Goal: Task Accomplishment & Management: Manage account settings

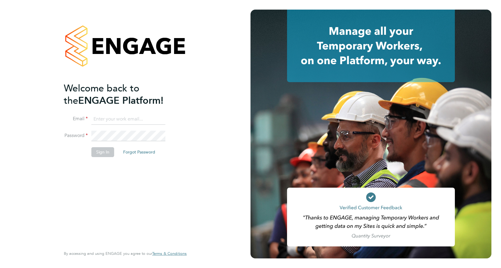
type input "faye.allen2@vistry.co.uk"
click at [105, 154] on button "Sign In" at bounding box center [102, 152] width 23 height 10
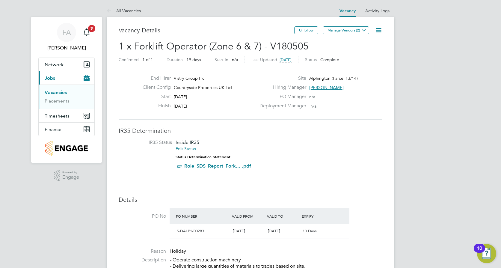
click at [377, 32] on icon at bounding box center [378, 29] width 7 height 7
click at [370, 54] on li "Update Status" at bounding box center [364, 53] width 35 height 8
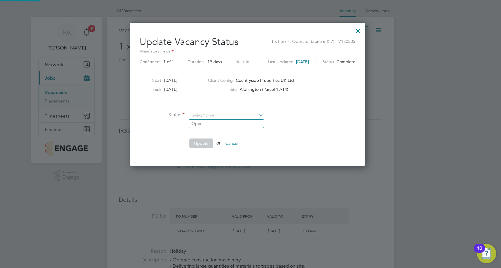
scroll to position [143, 241]
click at [227, 122] on li "Open" at bounding box center [226, 124] width 75 height 8
type input "Open"
click at [198, 142] on button "Update" at bounding box center [201, 144] width 24 height 10
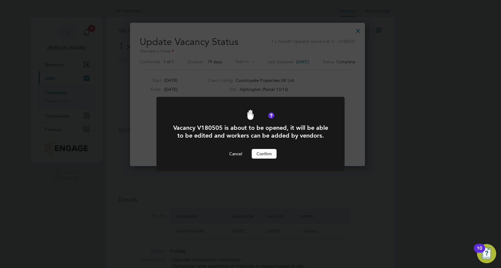
click at [267, 156] on button "Confirm" at bounding box center [264, 154] width 25 height 10
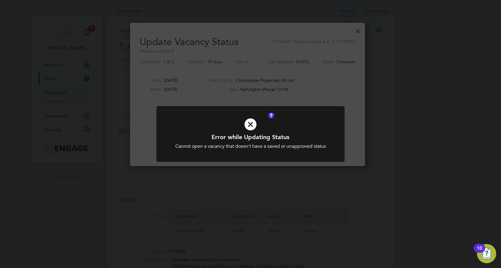
click at [322, 95] on div "Error while Updating Status Cannot open a vacancy that doesn't have a saved or …" at bounding box center [250, 134] width 501 height 268
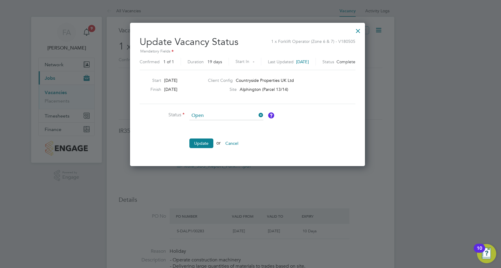
click at [360, 28] on div at bounding box center [358, 29] width 11 height 11
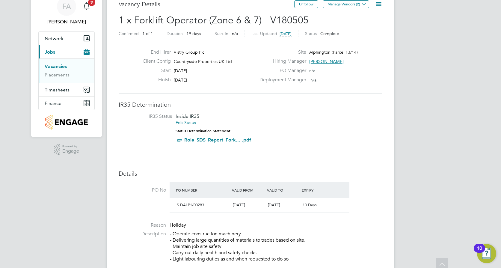
scroll to position [0, 0]
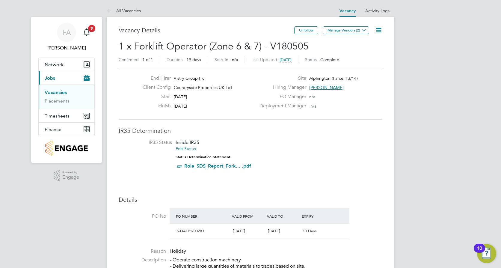
click at [377, 32] on icon at bounding box center [378, 29] width 7 height 7
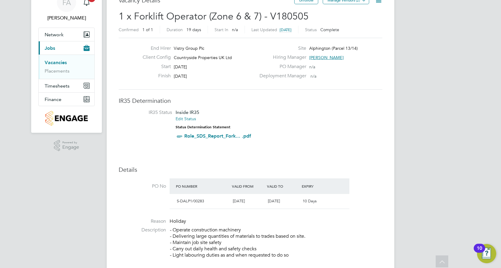
scroll to position [10, 0]
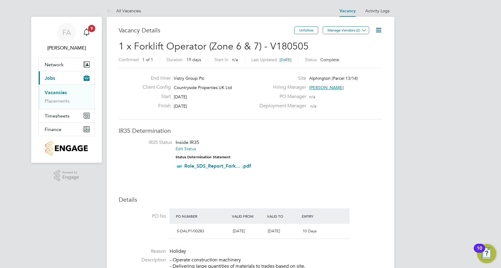
click at [378, 29] on icon at bounding box center [378, 29] width 7 height 7
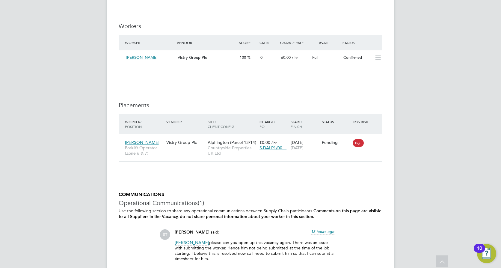
scroll to position [480, 0]
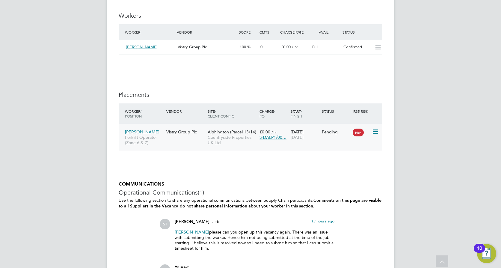
click at [341, 136] on div "Pending" at bounding box center [335, 131] width 31 height 11
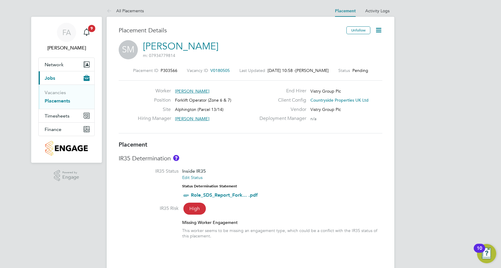
click at [378, 32] on icon at bounding box center [378, 29] width 7 height 7
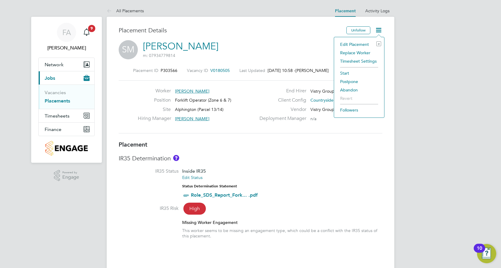
click at [329, 164] on div "IR35 Determination IR35 Status Inside IR35 Edit Status Status Determination Sta…" at bounding box center [251, 199] width 264 height 90
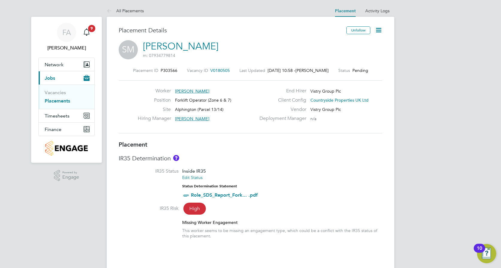
click at [219, 69] on span "V0180505" at bounding box center [219, 70] width 19 height 5
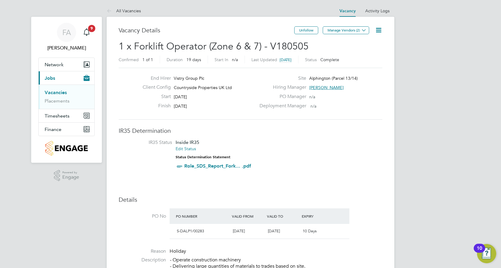
click at [376, 32] on icon at bounding box center [378, 29] width 7 height 7
click at [375, 50] on li "Update Status" at bounding box center [364, 53] width 35 height 8
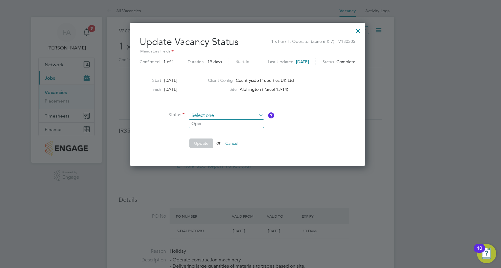
click at [224, 115] on input at bounding box center [226, 115] width 74 height 9
click at [211, 123] on li "Open" at bounding box center [226, 124] width 75 height 8
type input "Open"
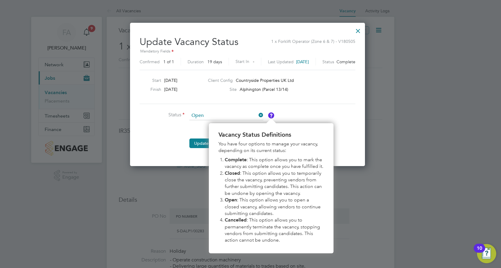
click at [272, 117] on img "Vacancy Status Definitions" at bounding box center [271, 115] width 6 height 6
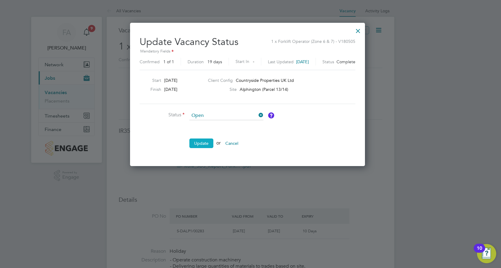
click at [207, 145] on button "Update" at bounding box center [201, 144] width 24 height 10
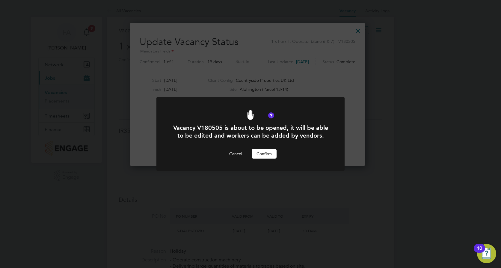
click at [267, 154] on button "Confirm" at bounding box center [264, 154] width 25 height 10
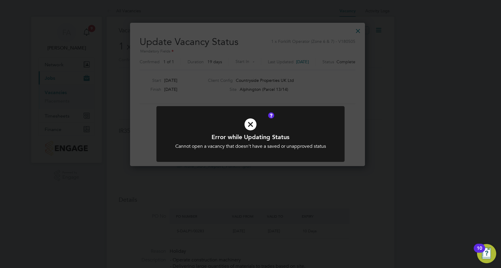
click at [327, 77] on div "Error while Updating Status Cannot open a vacancy that doesn't have a saved or …" at bounding box center [250, 134] width 501 height 268
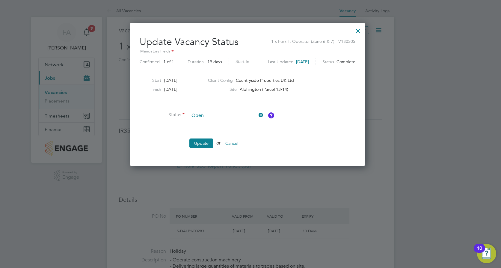
click at [363, 29] on div at bounding box center [358, 29] width 11 height 11
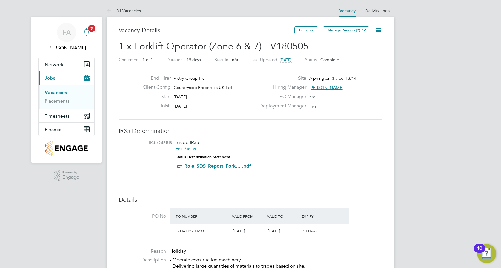
click at [89, 32] on icon "Main navigation" at bounding box center [86, 31] width 7 height 7
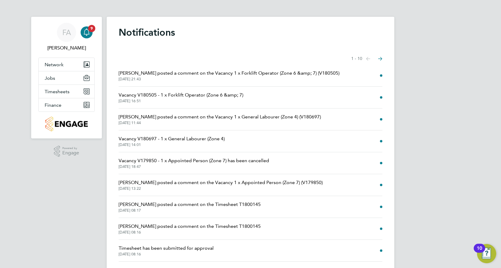
click at [257, 74] on span "[PERSON_NAME] posted a comment on the Vacancy 1 x Forklift Operator (Zone 6 &am…" at bounding box center [229, 73] width 221 height 7
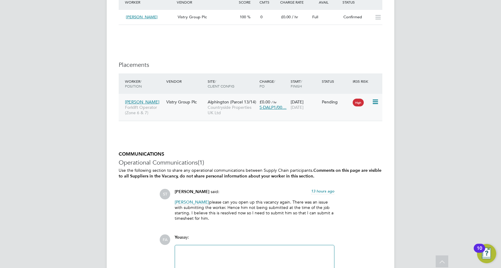
click at [374, 98] on icon at bounding box center [375, 101] width 6 height 7
click at [345, 137] on li "Start" at bounding box center [357, 139] width 43 height 8
type input "[PERSON_NAME]"
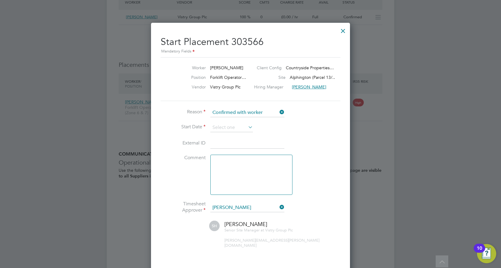
click at [344, 31] on div at bounding box center [343, 29] width 11 height 11
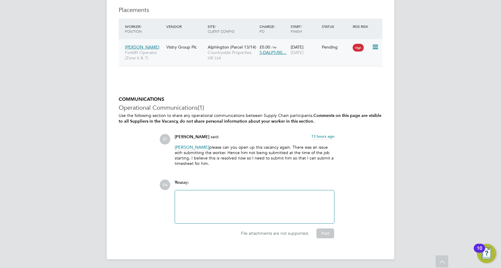
click at [376, 44] on icon at bounding box center [375, 46] width 6 height 7
click at [337, 83] on li "Start" at bounding box center [357, 84] width 43 height 8
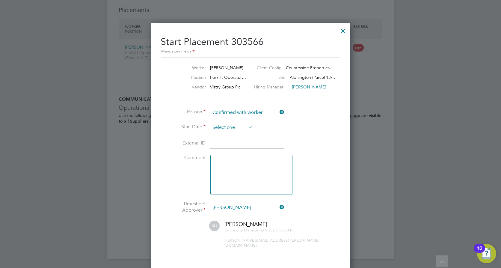
click at [245, 124] on input at bounding box center [231, 127] width 43 height 9
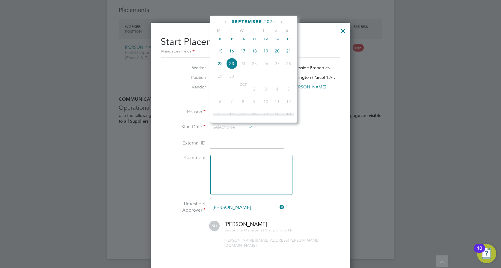
click at [220, 56] on span "15" at bounding box center [220, 50] width 11 height 11
type input "[DATE]"
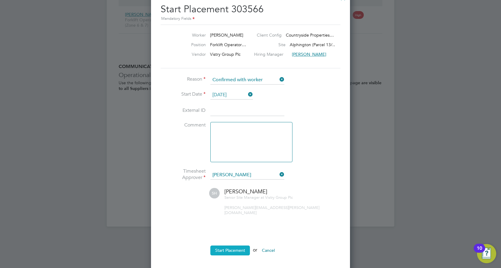
click at [237, 246] on button "Start Placement" at bounding box center [230, 251] width 40 height 10
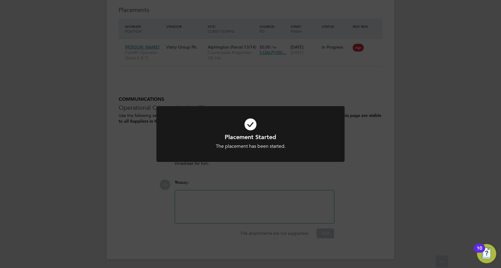
click at [362, 153] on div "Placement Started The placement has been started. Cancel Okay" at bounding box center [250, 134] width 501 height 268
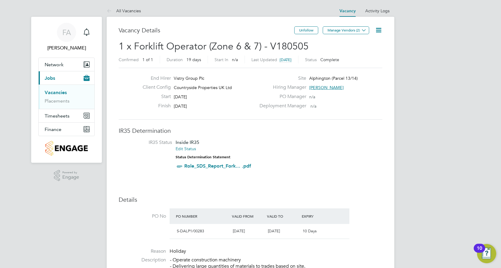
click at [377, 29] on icon at bounding box center [378, 29] width 7 height 7
click at [372, 52] on li "Update Status" at bounding box center [364, 53] width 35 height 8
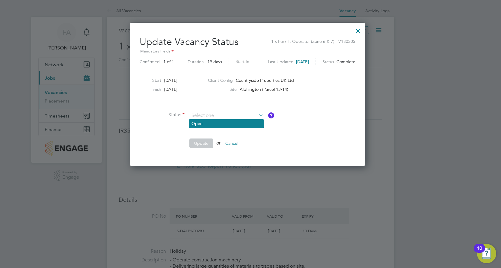
click at [218, 124] on li "Open" at bounding box center [226, 124] width 75 height 8
type input "Open"
click at [204, 140] on button "Update" at bounding box center [201, 144] width 24 height 10
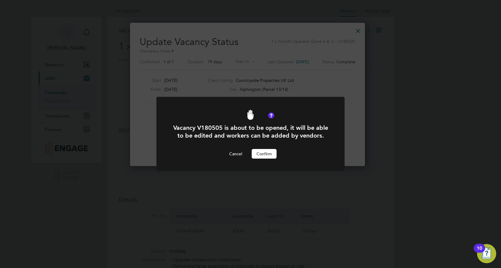
click at [267, 151] on button "Confirm" at bounding box center [264, 154] width 25 height 10
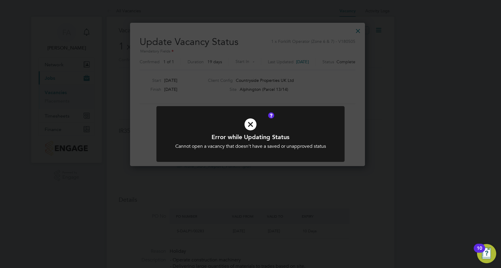
click at [324, 94] on div "Error while Updating Status Cannot open a vacancy that doesn't have a saved or …" at bounding box center [250, 134] width 501 height 268
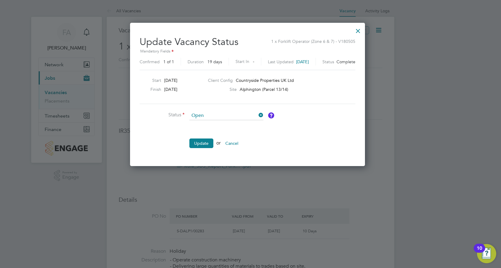
click at [364, 34] on div at bounding box center [358, 29] width 11 height 11
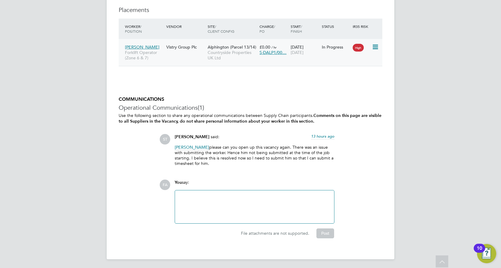
click at [139, 48] on span "[PERSON_NAME]" at bounding box center [142, 46] width 34 height 5
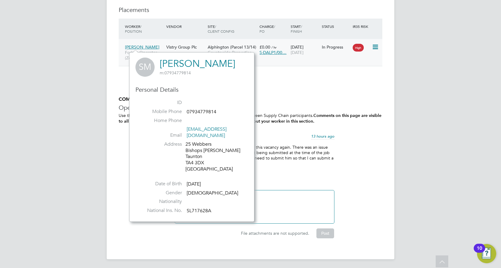
click at [233, 46] on span "Alphington (Parcel 13/14)" at bounding box center [232, 46] width 49 height 5
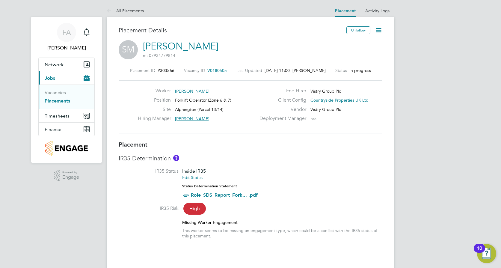
click at [383, 28] on icon at bounding box center [378, 29] width 7 height 7
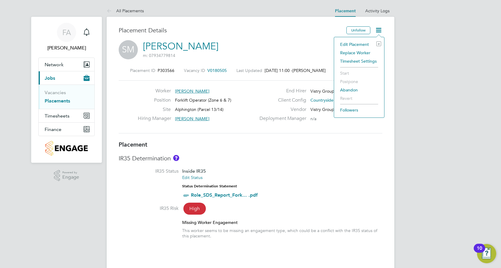
click at [355, 43] on li "Edit Placement e" at bounding box center [359, 44] width 44 height 8
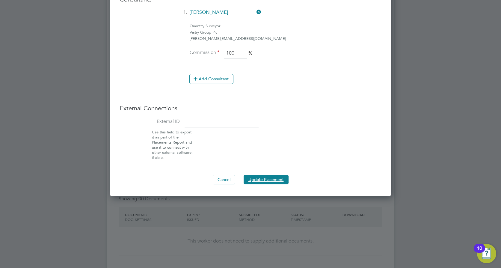
click at [286, 177] on button "Update Placement" at bounding box center [266, 180] width 45 height 10
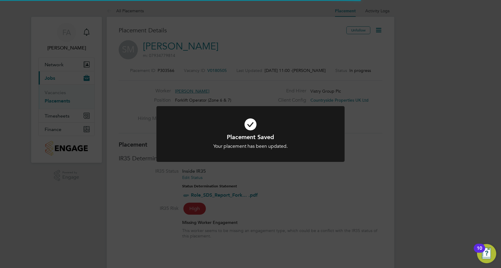
click at [321, 181] on div "Placement Saved Your placement has been updated. Cancel Okay" at bounding box center [250, 134] width 501 height 268
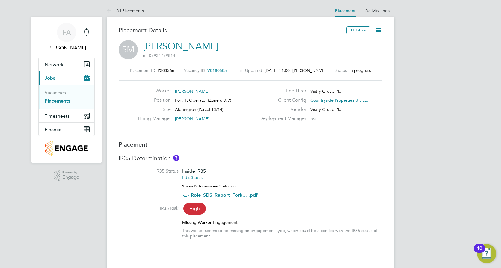
click at [215, 71] on span "V0180505" at bounding box center [216, 70] width 19 height 5
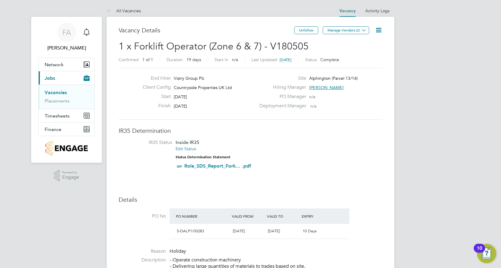
click at [376, 31] on icon at bounding box center [378, 29] width 7 height 7
click at [236, 76] on div "End Hirer Vistry Group Plc" at bounding box center [197, 79] width 118 height 9
click at [286, 59] on span "[DATE]" at bounding box center [286, 59] width 12 height 5
click at [369, 10] on link "Activity Logs" at bounding box center [377, 10] width 24 height 5
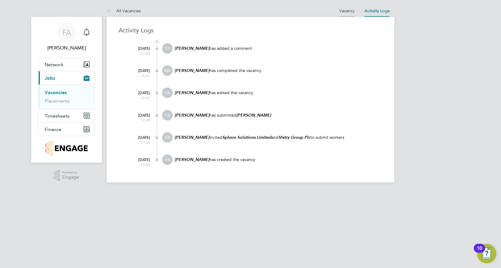
click at [353, 10] on link "Vacancy" at bounding box center [347, 10] width 16 height 5
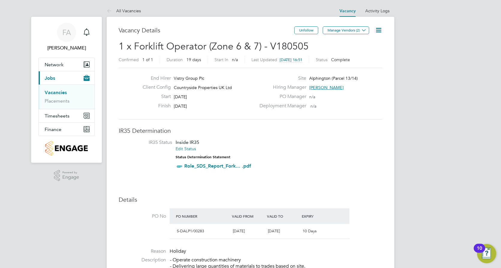
click at [380, 29] on icon at bounding box center [378, 29] width 7 height 7
